Goal: Find specific page/section: Find specific page/section

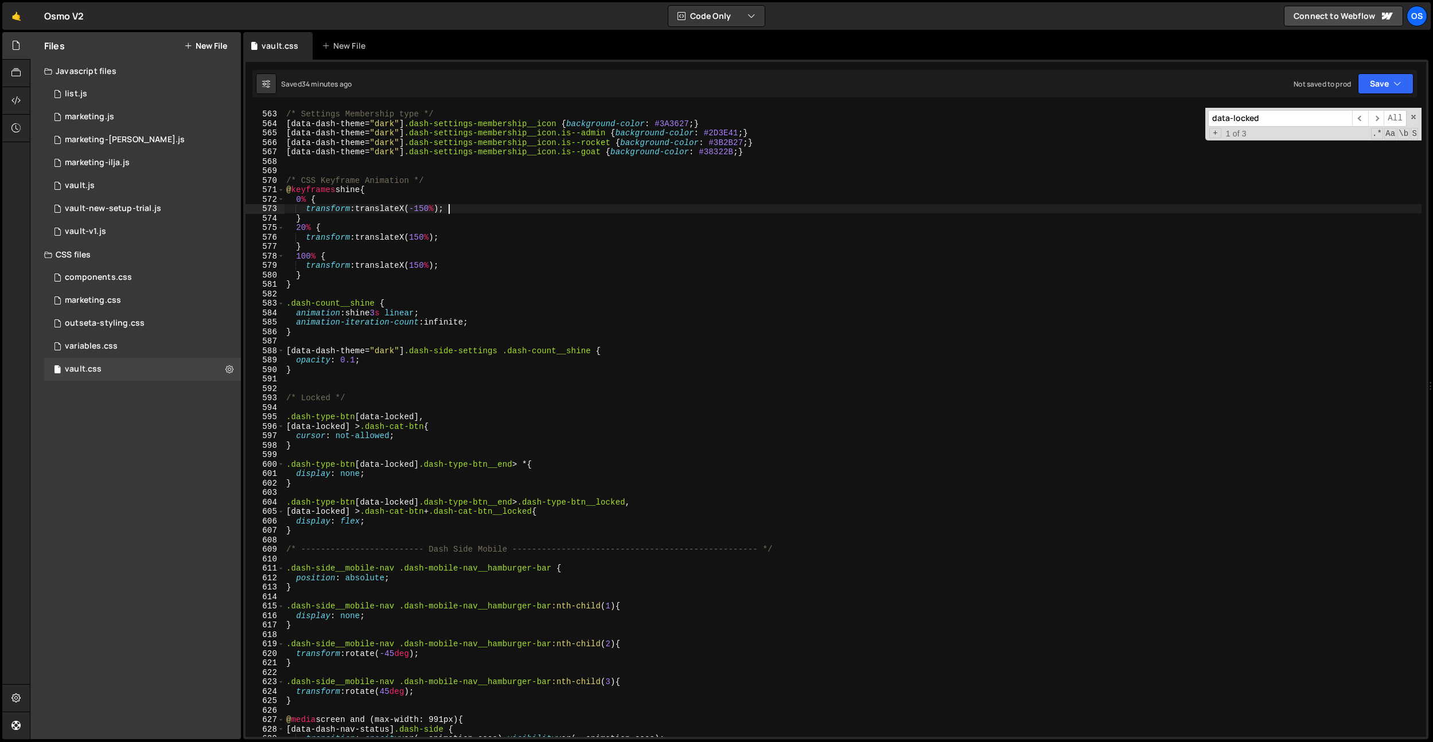
scroll to position [0, 7]
paste input "sh-res-group"
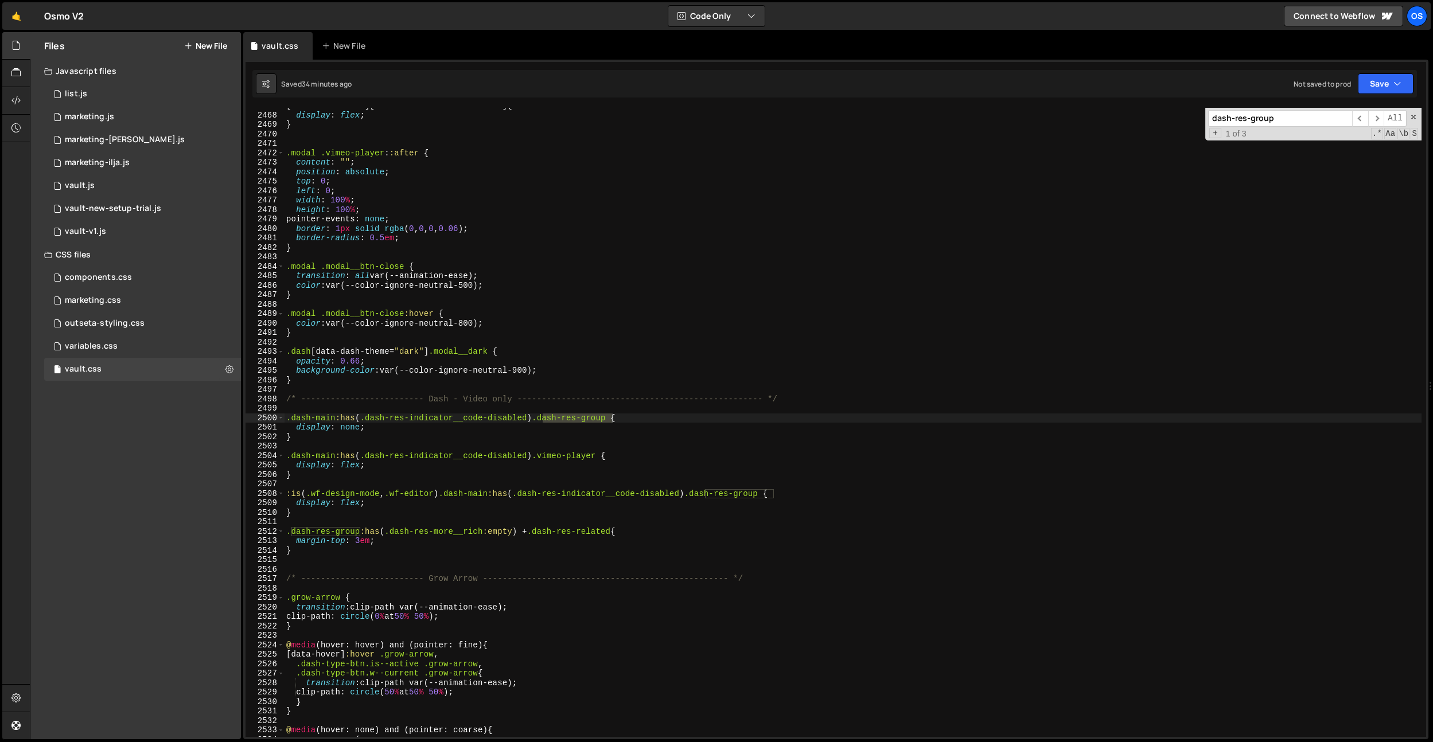
scroll to position [17063, 0]
type input "dash-res-group"
click at [587, 420] on div "[ data-modal-name ][ data-modal-status = " active " ] { display : flex ; } .mod…" at bounding box center [852, 425] width 1137 height 648
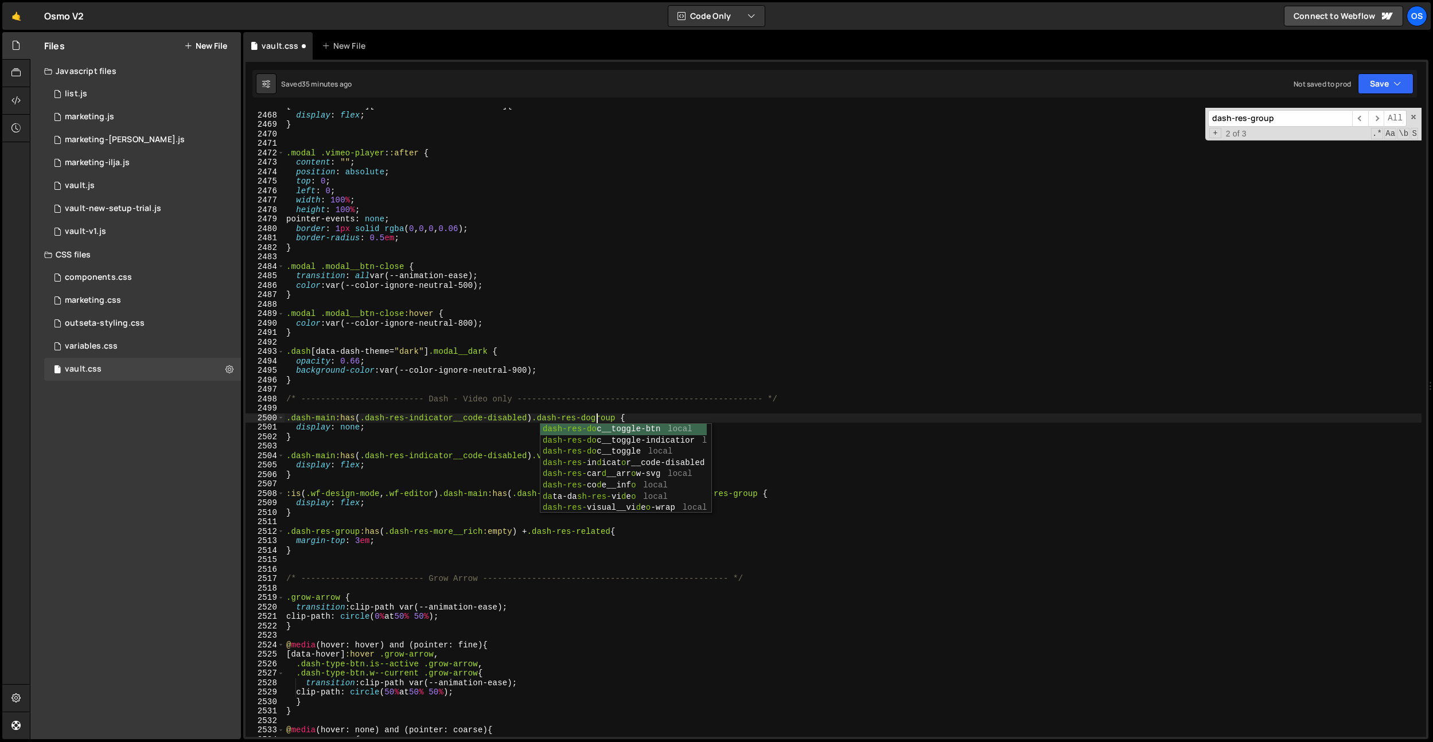
scroll to position [0, 22]
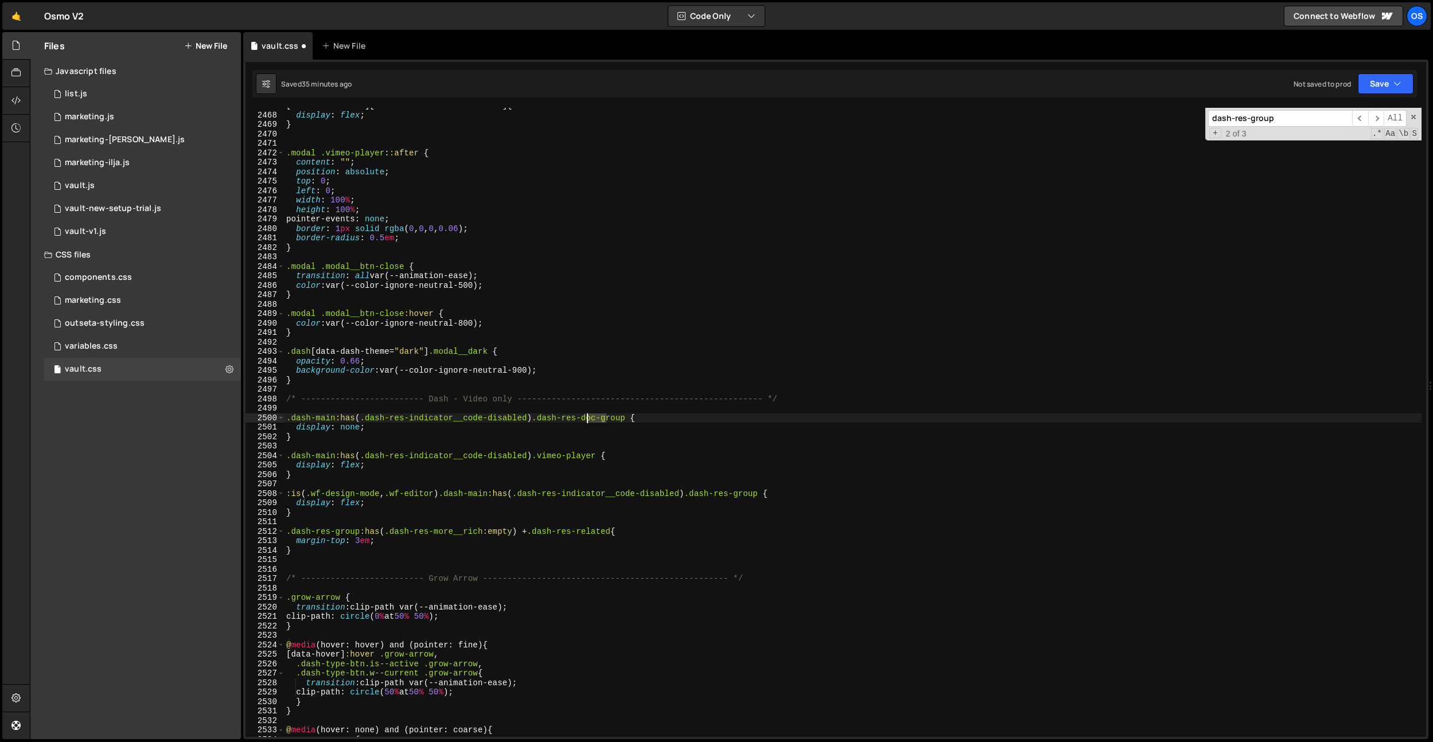
drag, startPoint x: 607, startPoint y: 416, endPoint x: 692, endPoint y: 473, distance: 102.1
click at [587, 418] on div "[ data-modal-name ][ data-modal-status = " active " ] { display : flex ; } .mod…" at bounding box center [852, 425] width 1137 height 648
drag, startPoint x: 747, startPoint y: 495, endPoint x: 752, endPoint y: 514, distance: 20.0
click at [747, 495] on div "[ data-modal-name ][ data-modal-status = " active " ] { display : flex ; } .mod…" at bounding box center [852, 425] width 1137 height 648
paste textarea "doc-"
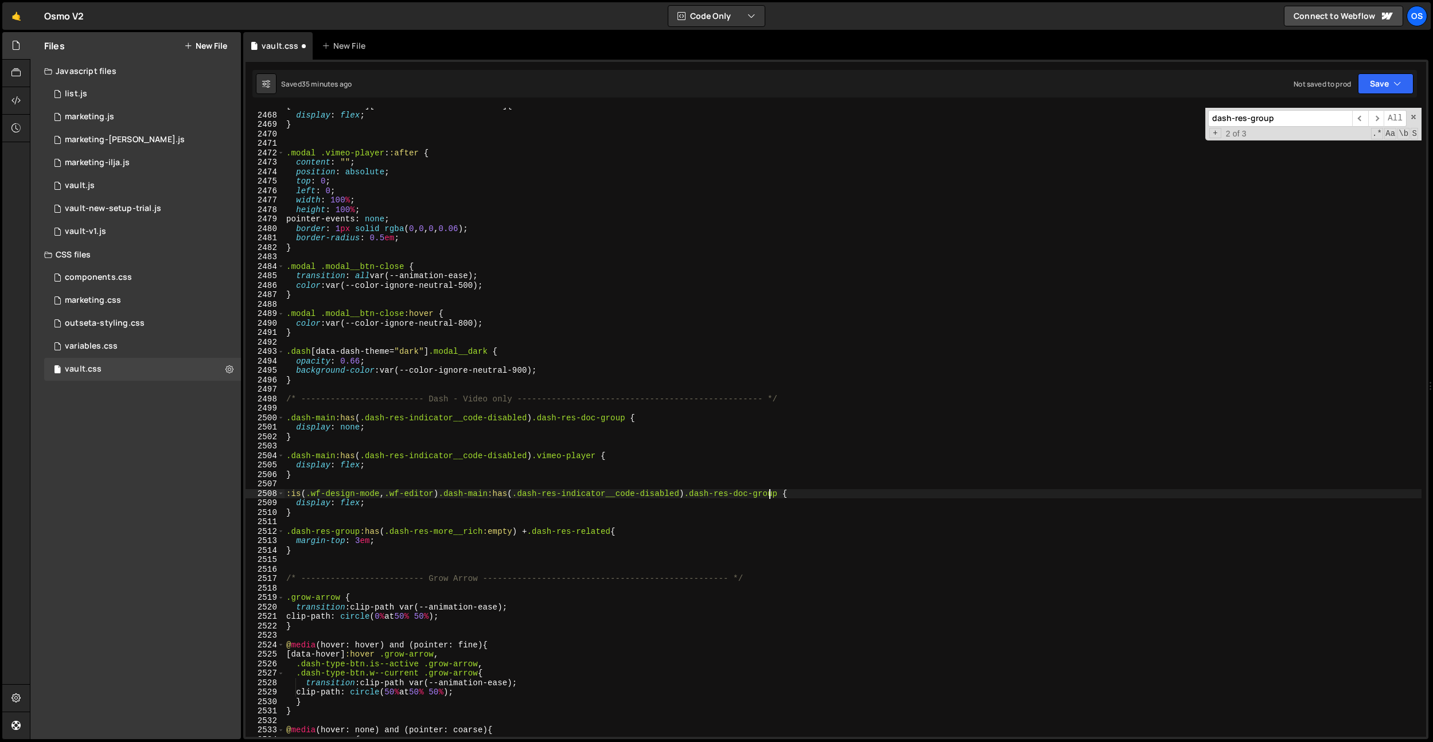
click at [1296, 123] on input "dash-res-group" at bounding box center [1280, 118] width 144 height 17
drag, startPoint x: 375, startPoint y: 549, endPoint x: 364, endPoint y: 545, distance: 11.6
click at [375, 549] on div "[ data-modal-name ][ data-modal-status = " active " ] { display : flex ; } .mod…" at bounding box center [852, 425] width 1137 height 648
click at [336, 534] on div "[ data-modal-name ][ data-modal-status = " active " ] { display : flex ; } .mod…" at bounding box center [852, 425] width 1137 height 648
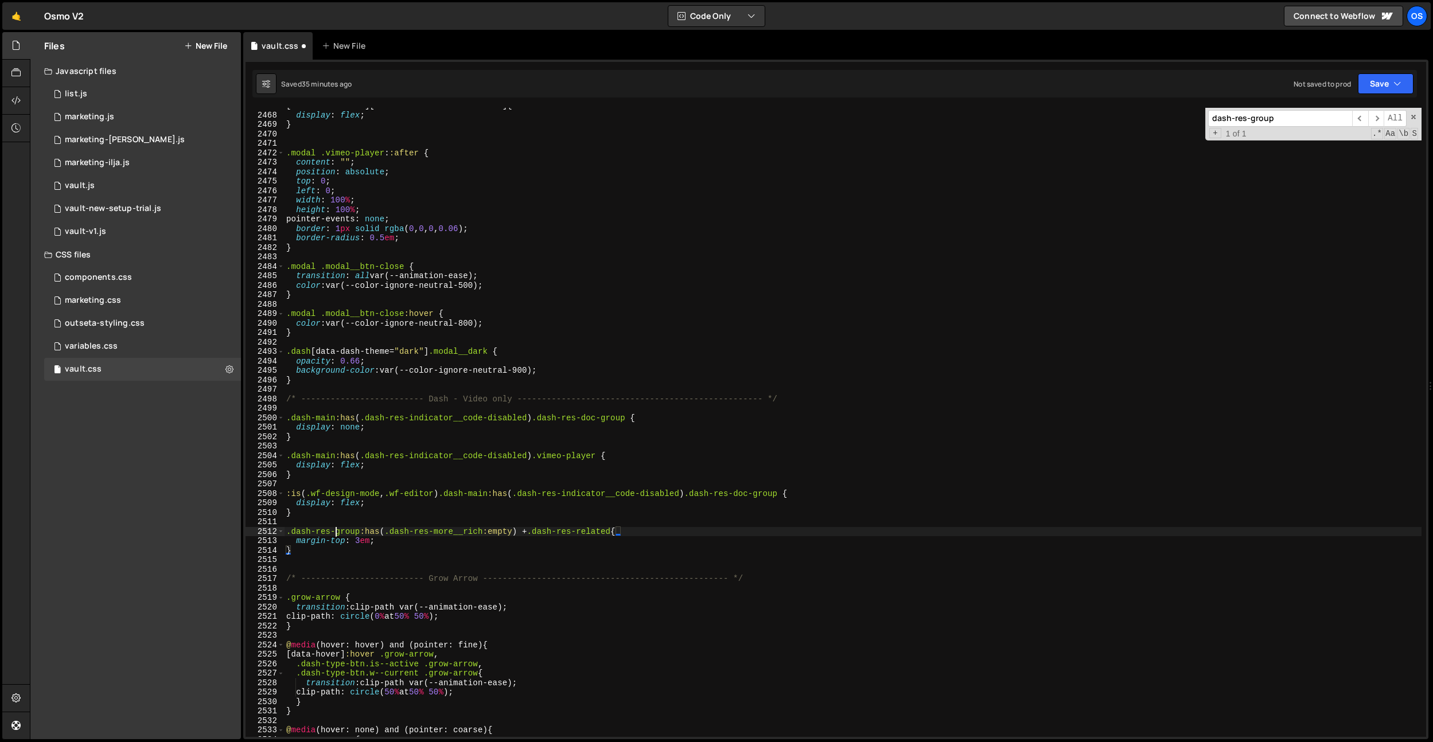
paste textarea "doc-"
type textarea ".dash-res-doc-group:has(.dash-res-more__rich:empty) + .dash-res-related{"
